Goal: Download file/media

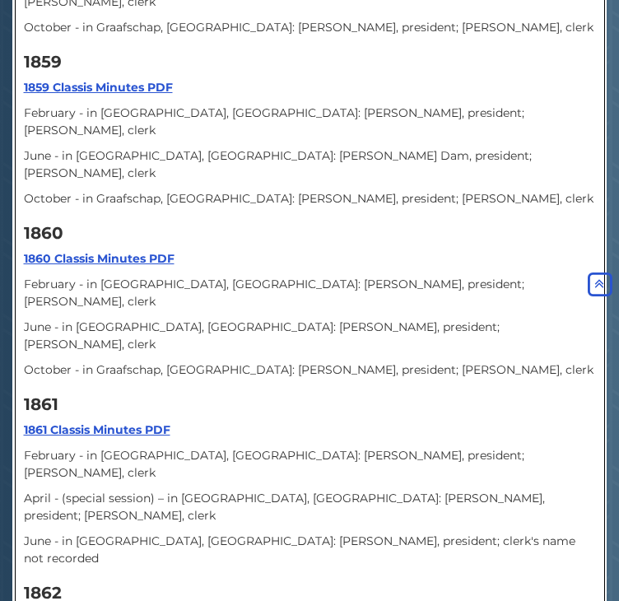
scroll to position [1277, 0]
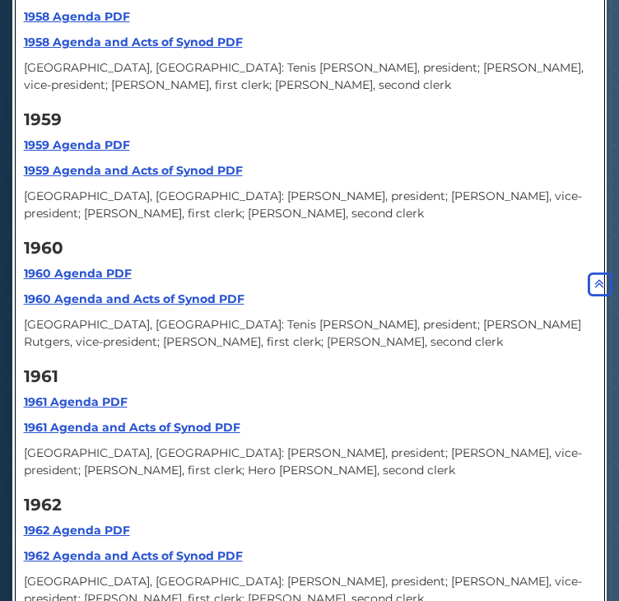
scroll to position [12278, 0]
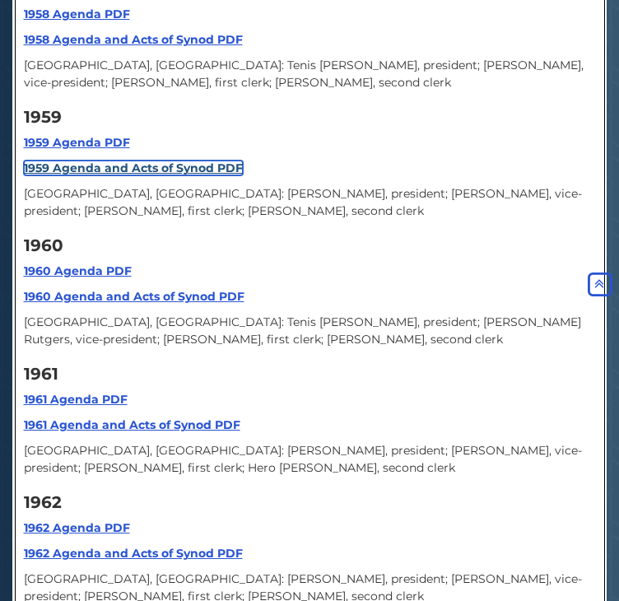
click at [94, 175] on strong "1959 Agenda and Acts of Synod PDF" at bounding box center [133, 167] width 219 height 15
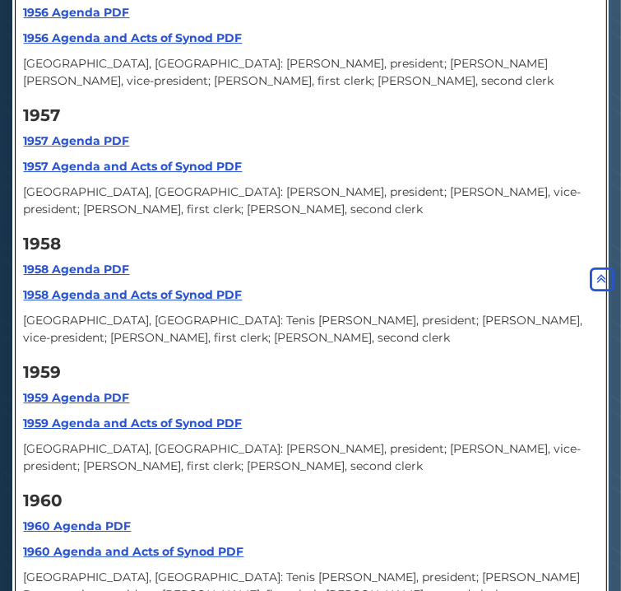
scroll to position [12010, 0]
